Goal: Task Accomplishment & Management: Manage account settings

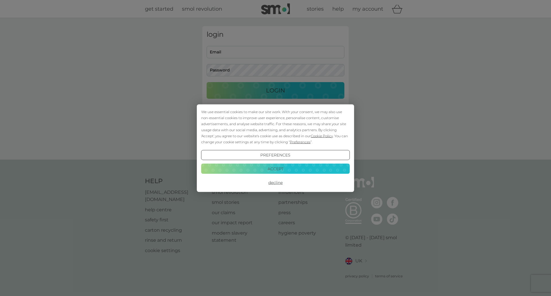
click at [286, 167] on button "Accept" at bounding box center [275, 169] width 149 height 10
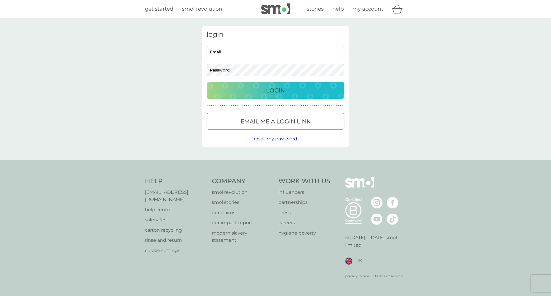
click at [243, 52] on input "Email" at bounding box center [276, 52] width 138 height 12
type input "lfroper84@hotmail.com"
click at [207, 82] on button "Login" at bounding box center [276, 90] width 138 height 17
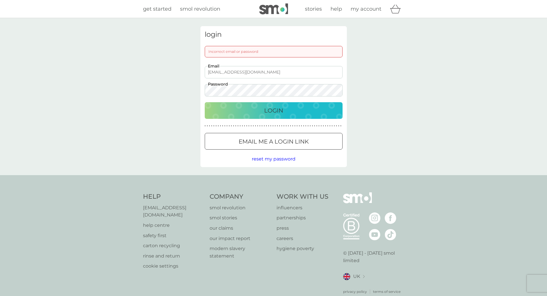
click at [205, 102] on button "Login" at bounding box center [274, 110] width 138 height 17
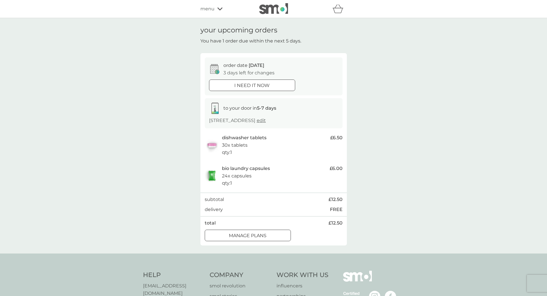
click at [254, 235] on div at bounding box center [254, 235] width 0 height 0
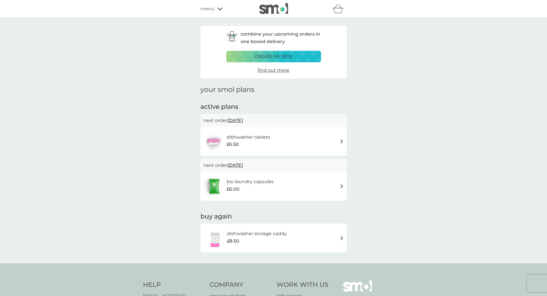
click at [240, 141] on div "£6.50" at bounding box center [248, 144] width 44 height 7
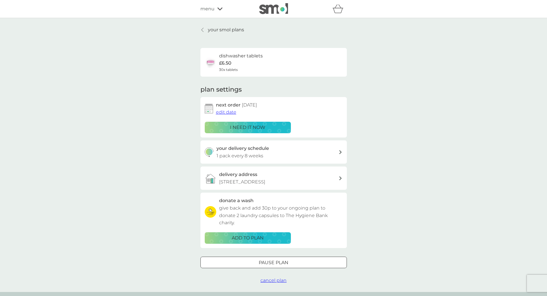
click at [257, 157] on p "1 pack every 8 weeks" at bounding box center [239, 155] width 47 height 7
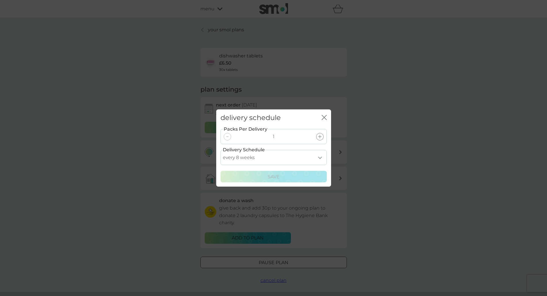
click at [319, 158] on select "every 1 week every 2 weeks every 3 weeks every 4 weeks every 5 weeks every 6 we…" at bounding box center [273, 157] width 106 height 15
select select "112"
click at [220, 150] on select "every 1 week every 2 weeks every 3 weeks every 4 weeks every 5 weeks every 6 we…" at bounding box center [273, 157] width 106 height 15
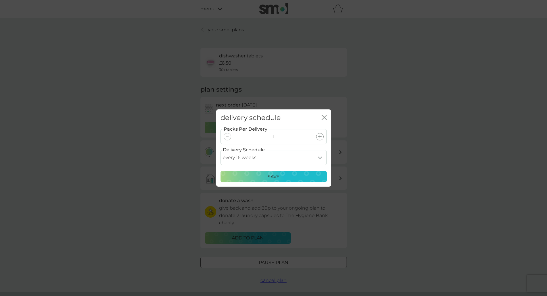
click at [266, 178] on div "Save" at bounding box center [273, 176] width 99 height 7
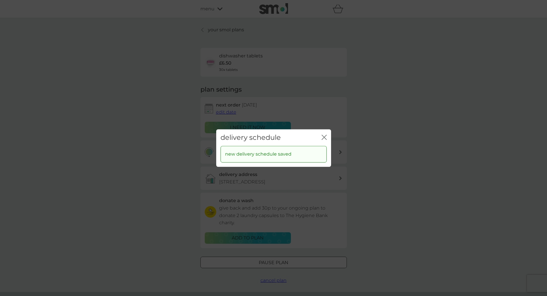
click at [326, 137] on icon "close" at bounding box center [323, 137] width 5 height 5
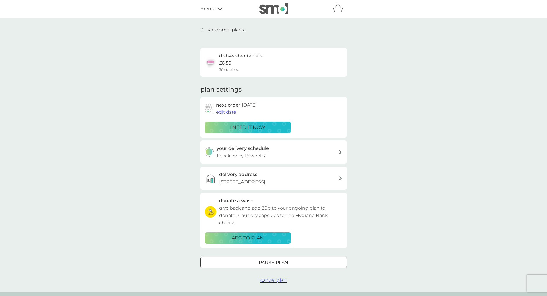
click at [232, 111] on span "edit date" at bounding box center [226, 111] width 20 height 5
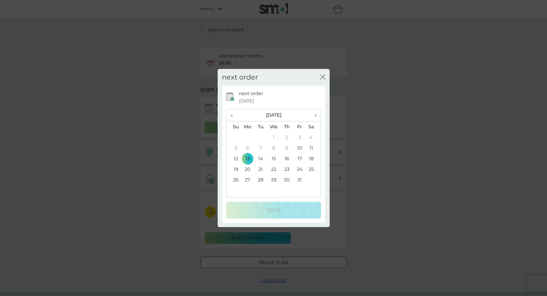
click at [315, 116] on span "›" at bounding box center [313, 115] width 6 height 12
click at [323, 79] on icon "close" at bounding box center [322, 76] width 5 height 5
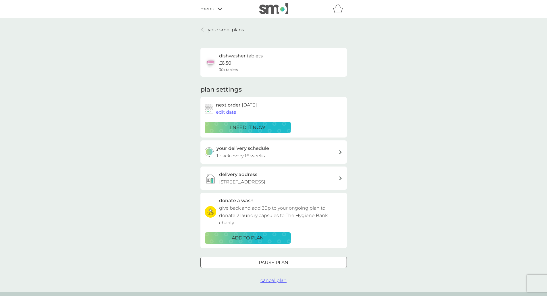
click at [231, 111] on span "edit date" at bounding box center [226, 111] width 20 height 5
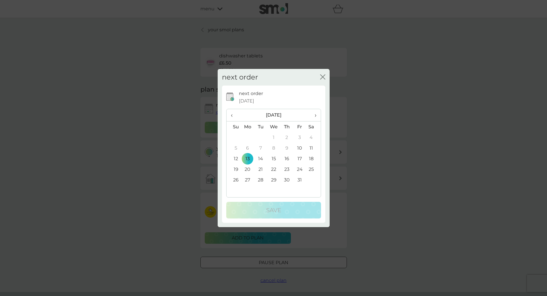
click at [316, 117] on span "›" at bounding box center [313, 115] width 6 height 12
click at [262, 157] on td "16" at bounding box center [260, 158] width 13 height 11
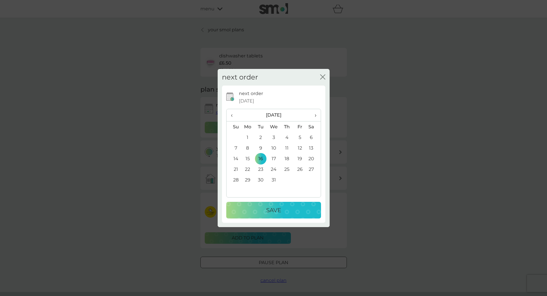
click at [280, 212] on p "Save" at bounding box center [273, 210] width 15 height 9
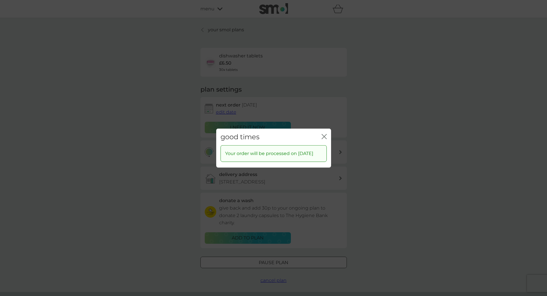
click at [325, 134] on icon "close" at bounding box center [323, 136] width 5 height 5
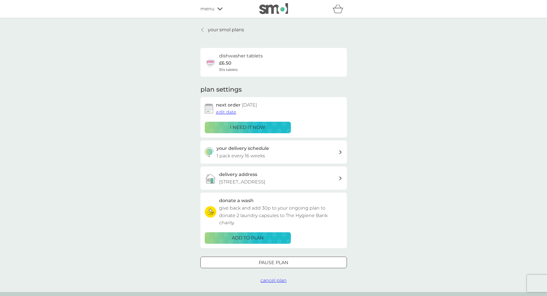
click at [232, 29] on p "your smol plans" at bounding box center [226, 29] width 36 height 7
